Goal: Ask a question: Seek information or help from site administrators or community

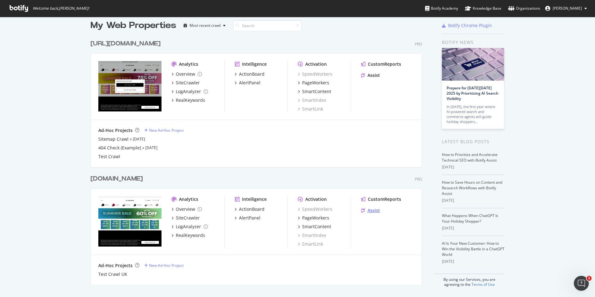
click at [371, 211] on div "Assist" at bounding box center [374, 210] width 12 height 6
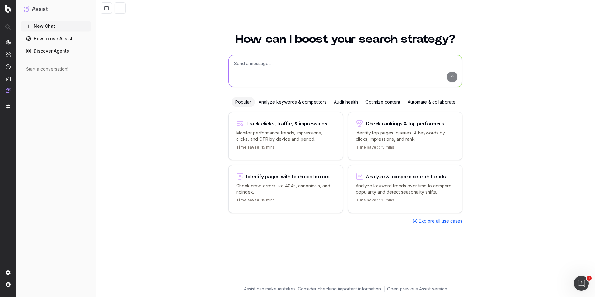
click at [277, 68] on textarea at bounding box center [345, 71] width 233 height 32
type textarea "can you generate a content for wire embroidery caps for halloween, currently cr…"
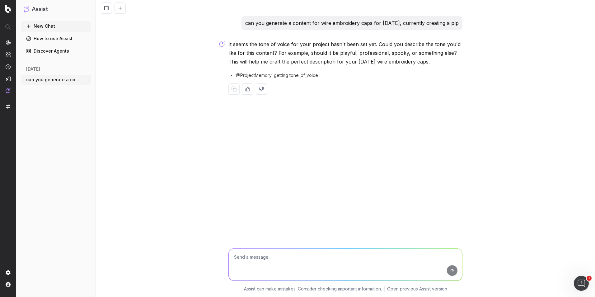
click at [316, 261] on textarea at bounding box center [345, 265] width 233 height 32
type textarea "w"
type textarea "it should be transactional"
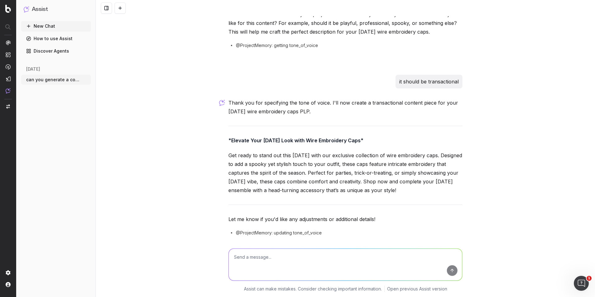
scroll to position [51, 0]
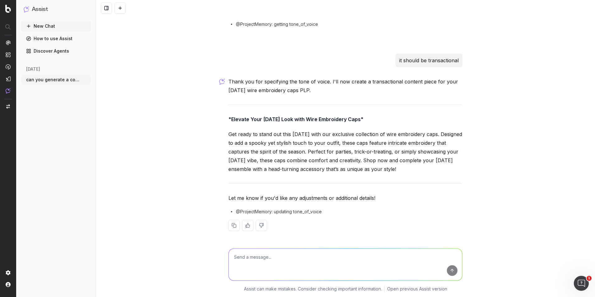
click at [305, 256] on textarea at bounding box center [345, 265] width 233 height 32
type textarea "can u do h1, meta title and meta description? also is wire embroidery caps the …"
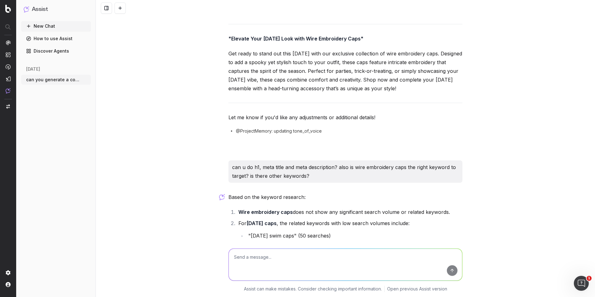
scroll to position [131, 0]
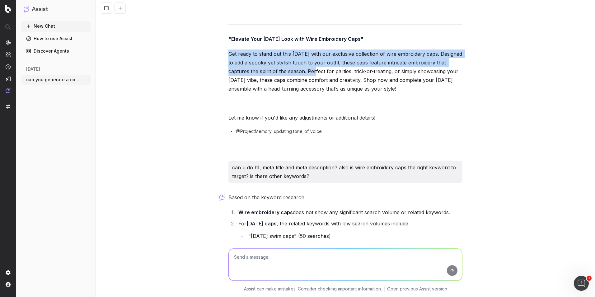
drag, startPoint x: 316, startPoint y: 72, endPoint x: 221, endPoint y: 53, distance: 97.2
click at [221, 53] on div "can you generate a content for wire embroidery caps for halloween, currently cr…" at bounding box center [345, 148] width 499 height 297
copy p "Get ready to stand out this Halloween with our exclusive collection of wire emb…"
click at [86, 80] on icon "button" at bounding box center [86, 79] width 5 height 5
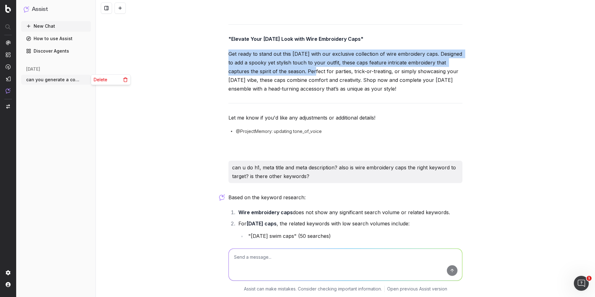
click at [108, 78] on div "Delete" at bounding box center [110, 80] width 39 height 10
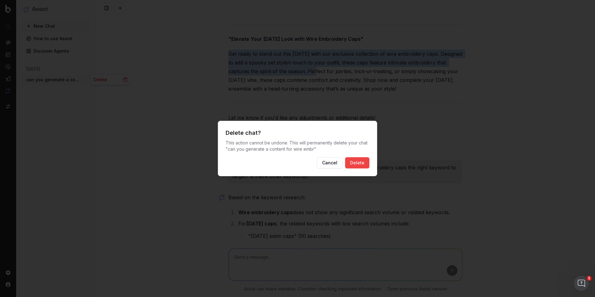
drag, startPoint x: 364, startPoint y: 161, endPoint x: 317, endPoint y: 186, distance: 53.0
click at [363, 161] on button "Delete" at bounding box center [357, 162] width 24 height 11
